Goal: Navigation & Orientation: Go to known website

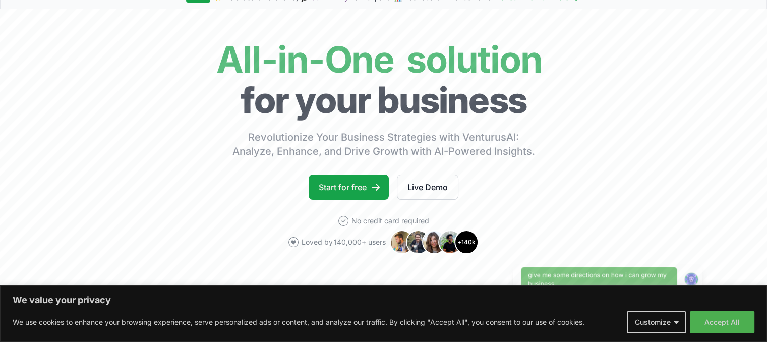
scroll to position [101, 0]
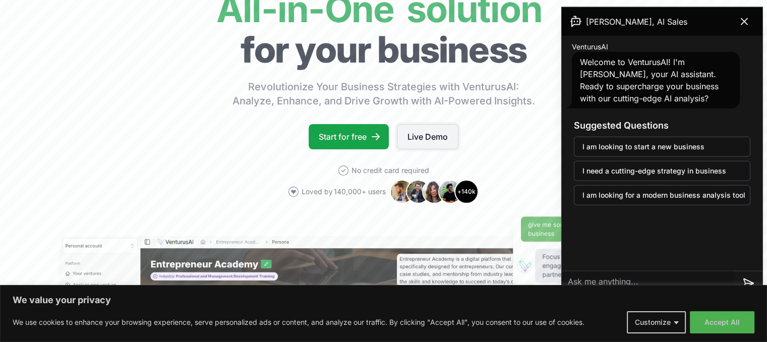
click at [419, 139] on link "Live Demo" at bounding box center [427, 136] width 61 height 25
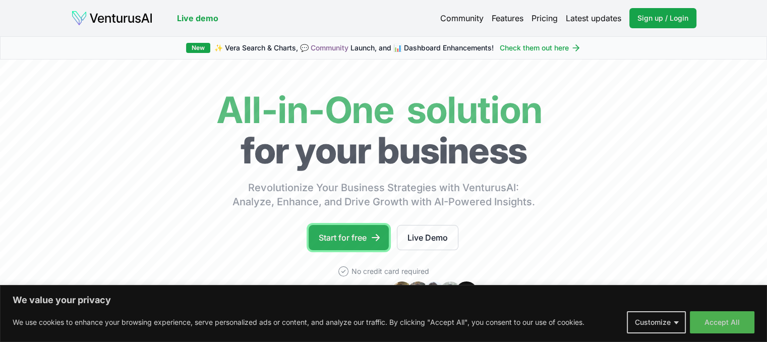
click at [348, 238] on link "Start for free" at bounding box center [349, 237] width 80 height 25
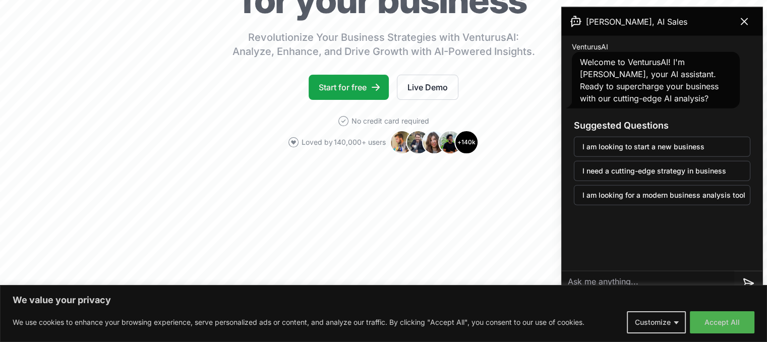
scroll to position [151, 0]
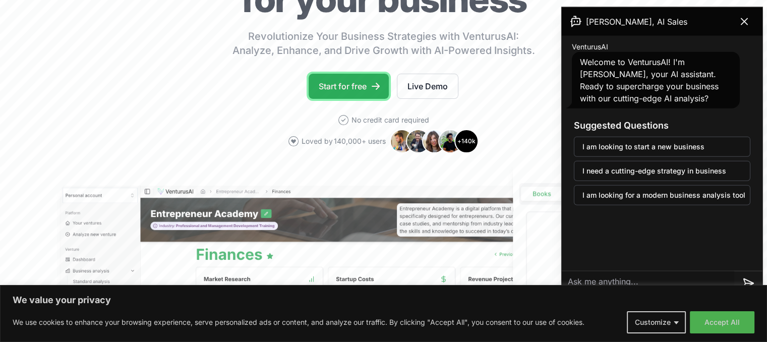
click at [366, 91] on link "Start for free" at bounding box center [349, 86] width 80 height 25
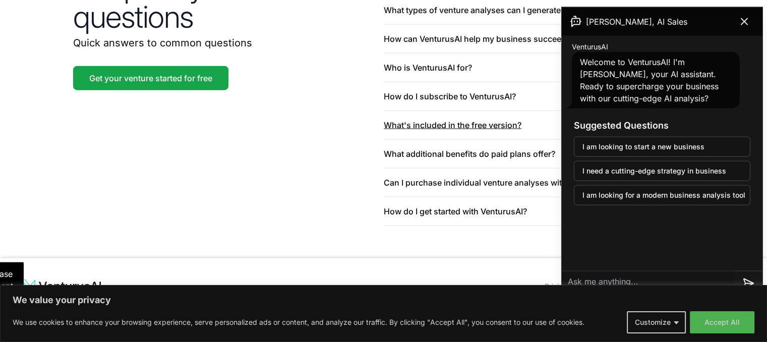
scroll to position [2471, 0]
click at [96, 278] on img at bounding box center [61, 286] width 82 height 16
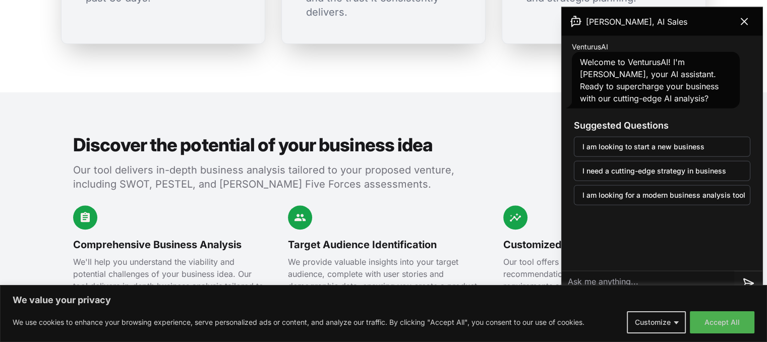
scroll to position [1008, 0]
